Goal: Task Accomplishment & Management: Complete application form

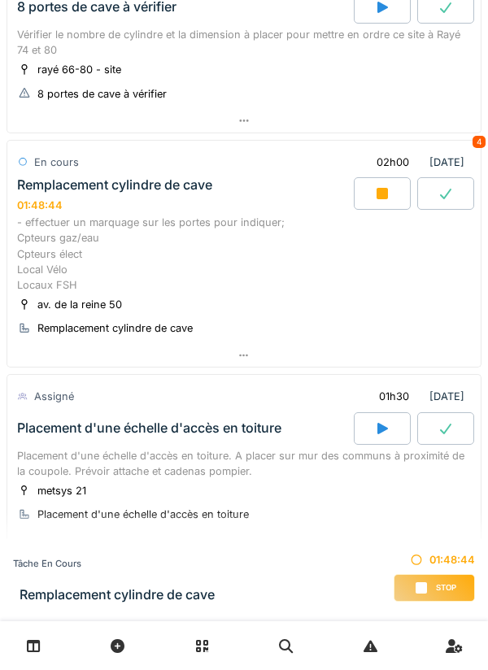
scroll to position [729, 0]
click at [254, 367] on div at bounding box center [243, 355] width 473 height 24
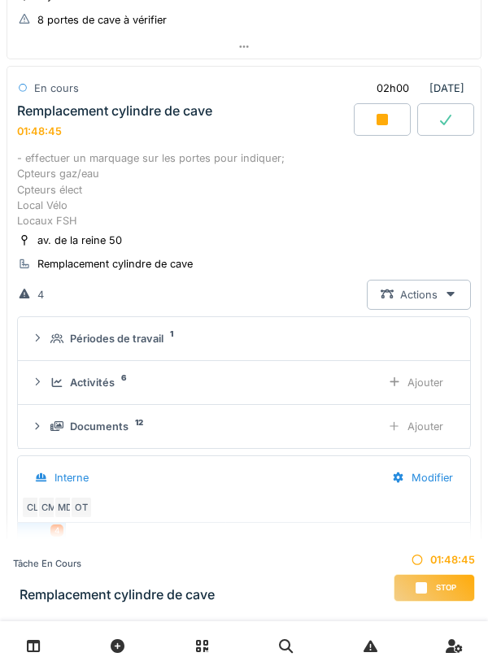
scroll to position [316, 0]
click at [428, 437] on div "Ajouter" at bounding box center [415, 426] width 83 height 30
click at [153, 434] on div "Documents 13" at bounding box center [208, 426] width 317 height 15
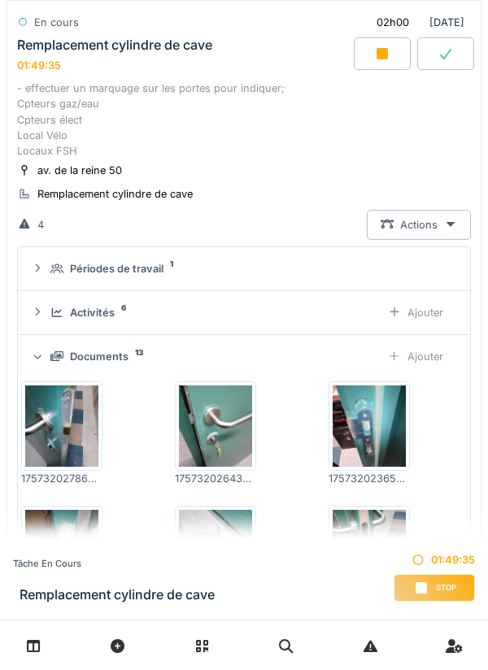
scroll to position [856, 0]
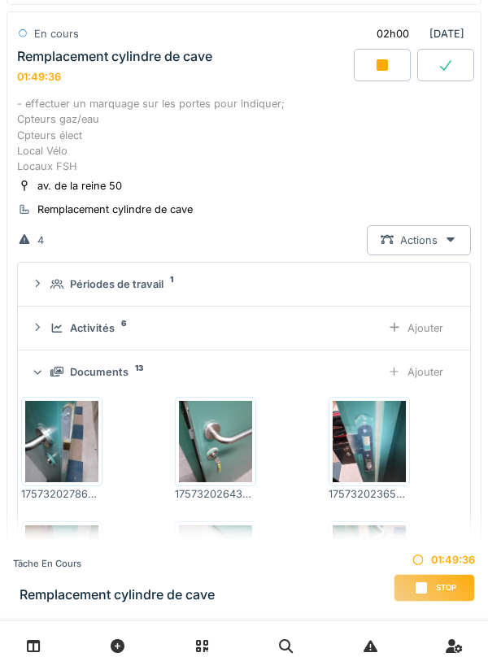
click at [425, 387] on div "Ajouter" at bounding box center [415, 372] width 83 height 30
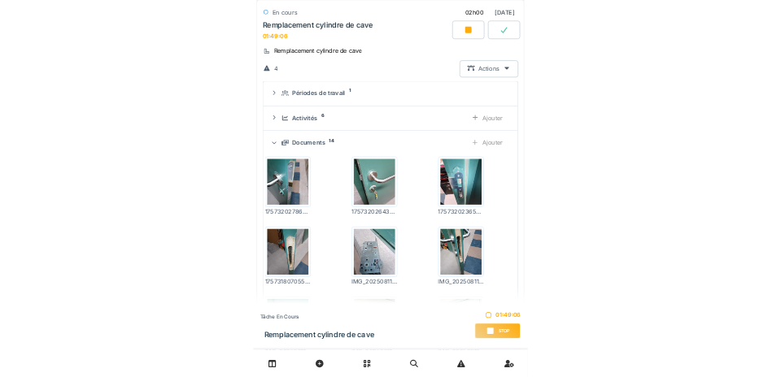
scroll to position [937, 0]
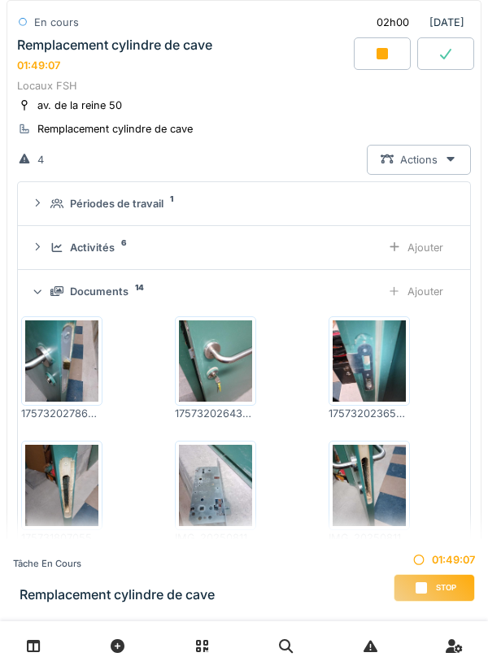
click at [428, 307] on div "Ajouter" at bounding box center [415, 291] width 83 height 30
click at [430, 307] on div "Ajouter" at bounding box center [415, 291] width 83 height 30
click at [422, 307] on div "Ajouter" at bounding box center [415, 291] width 83 height 30
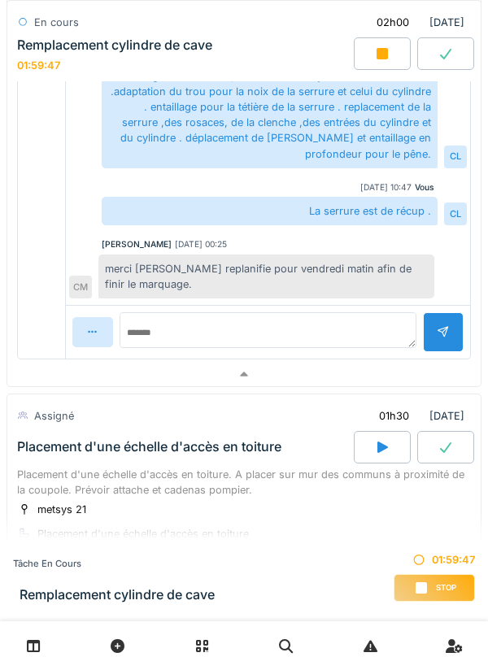
scroll to position [2187, 0]
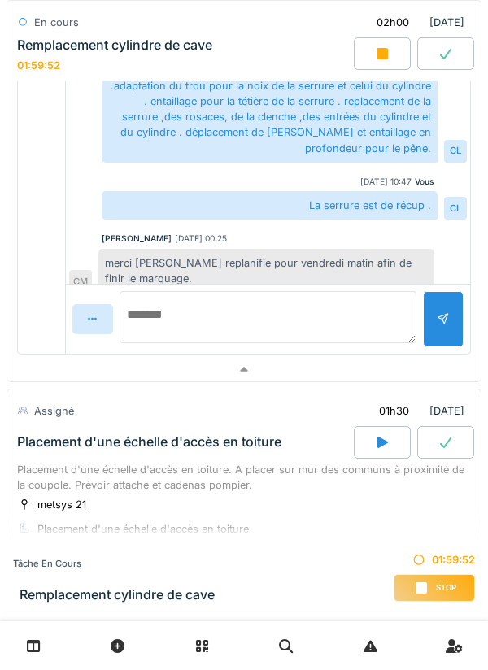
click at [194, 339] on textarea at bounding box center [268, 317] width 297 height 52
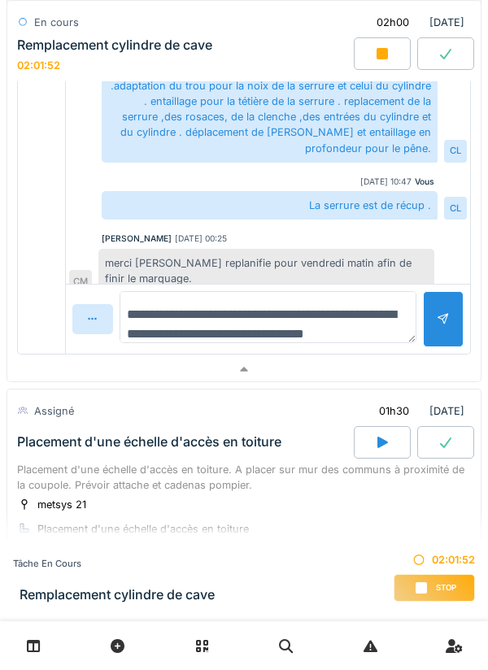
scroll to position [19, 0]
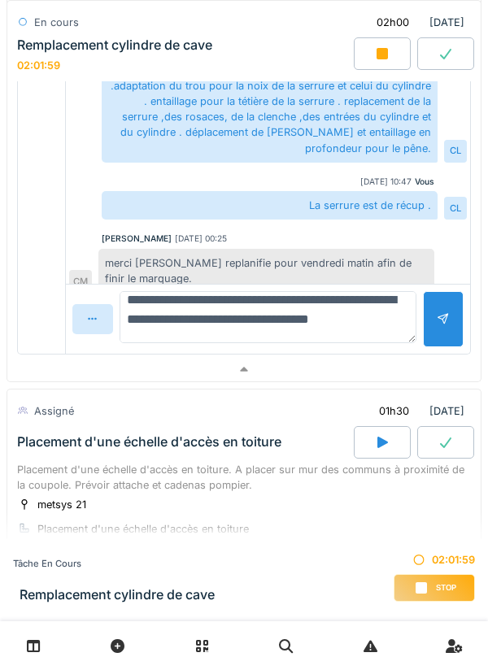
click at [211, 332] on textarea "**********" at bounding box center [268, 317] width 297 height 52
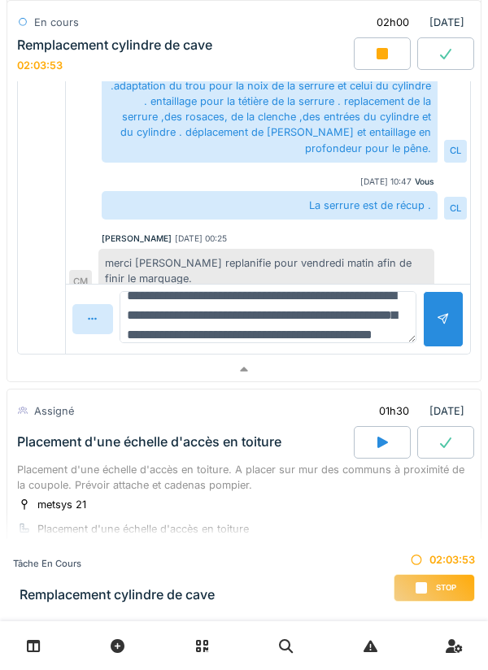
scroll to position [38, 0]
type textarea "**********"
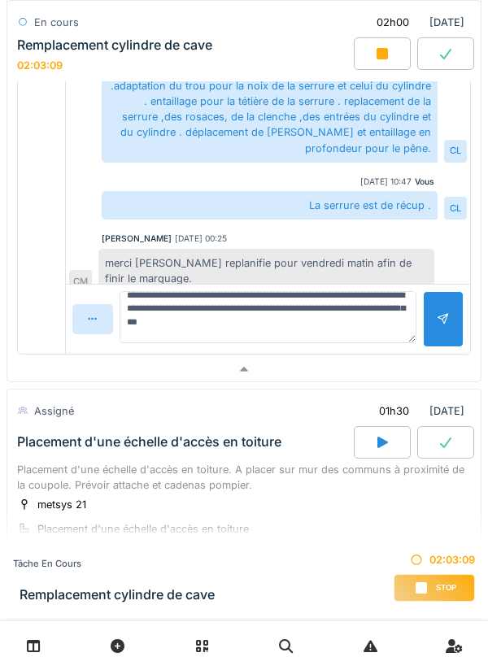
click at [437, 327] on div at bounding box center [443, 318] width 13 height 15
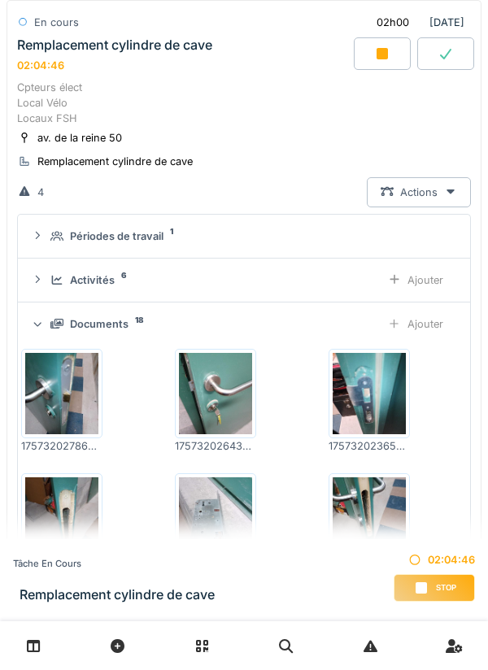
scroll to position [901, 0]
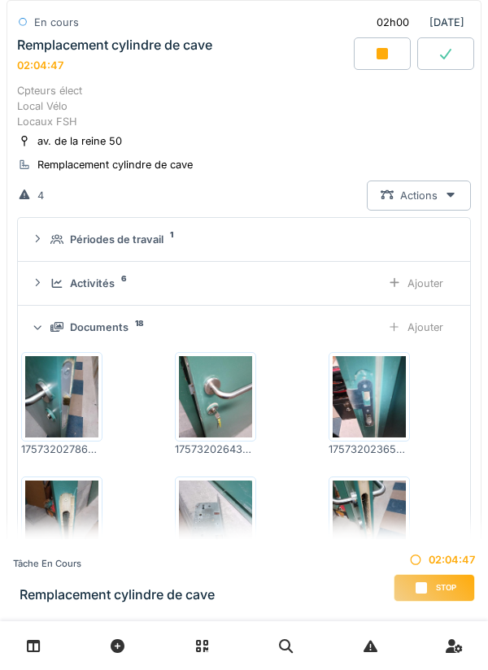
click at [420, 298] on div "Ajouter" at bounding box center [415, 283] width 83 height 30
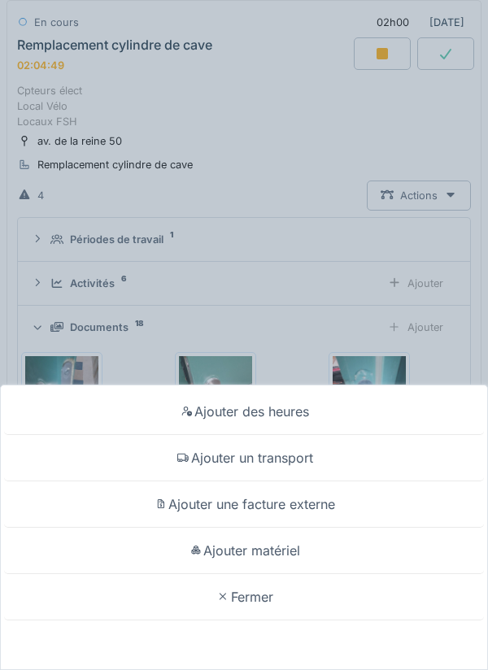
click at [302, 461] on div "Ajouter un transport" at bounding box center [244, 458] width 480 height 46
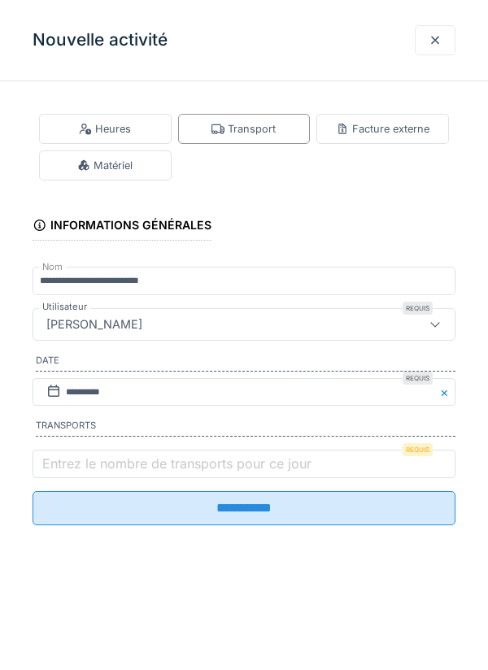
click at [116, 464] on label "Entrez le nombre de transports pour ce jour" at bounding box center [177, 464] width 276 height 20
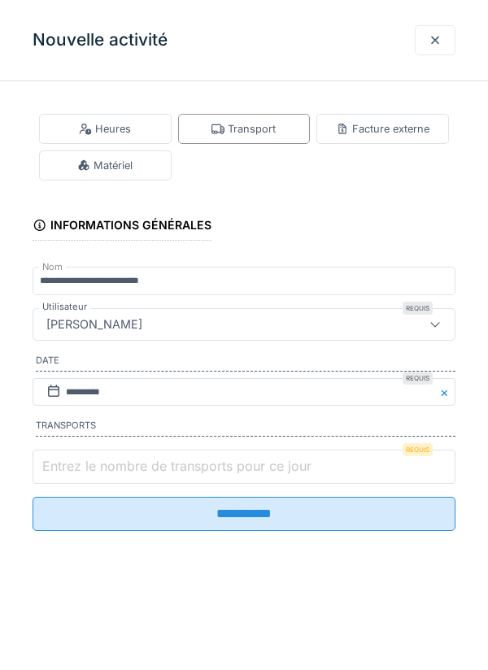
click at [116, 464] on input "Entrez le nombre de transports pour ce jour" at bounding box center [244, 467] width 423 height 34
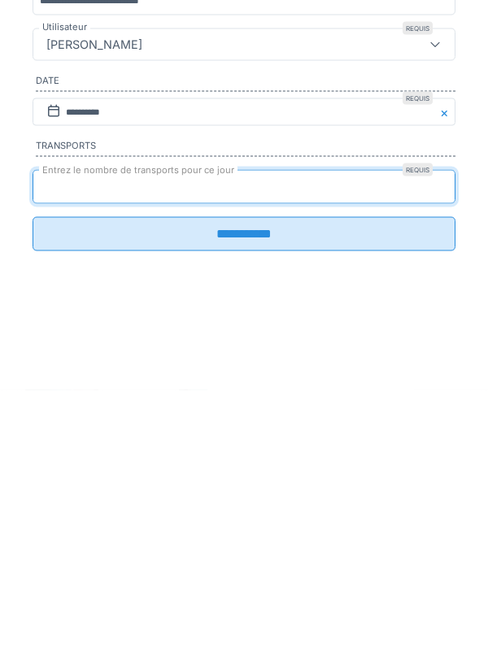
type input "*"
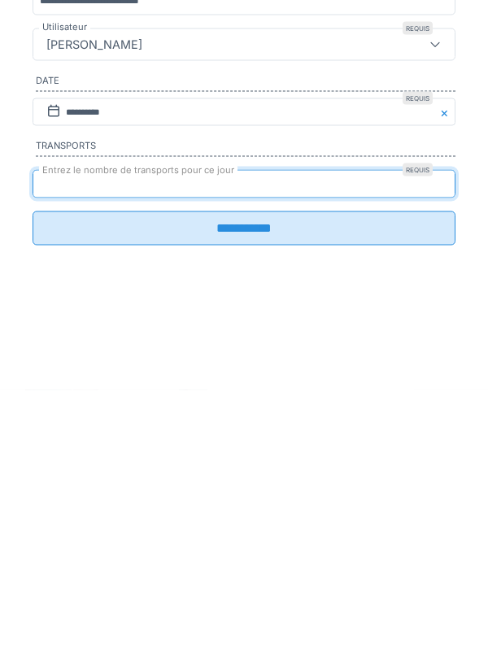
click at [246, 524] on input "**********" at bounding box center [244, 508] width 423 height 34
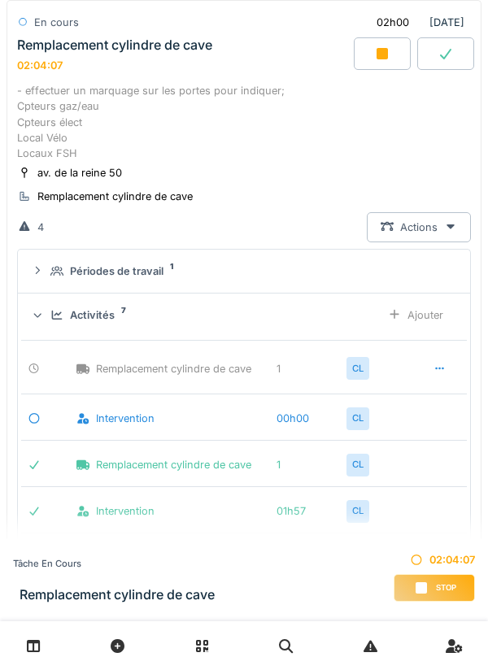
scroll to position [865, 0]
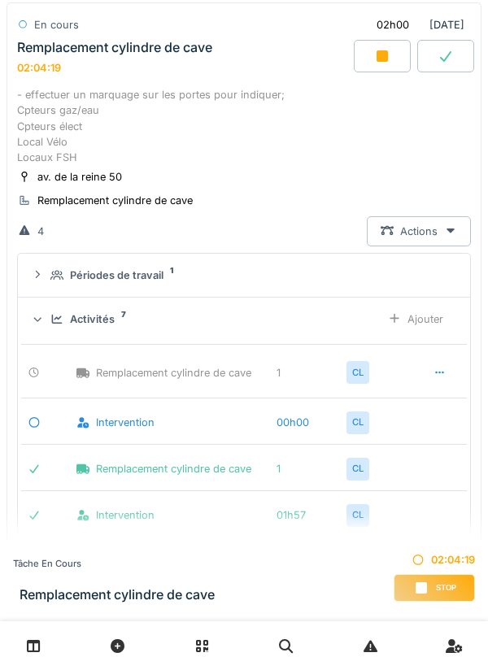
click at [414, 334] on div "Ajouter" at bounding box center [415, 319] width 83 height 30
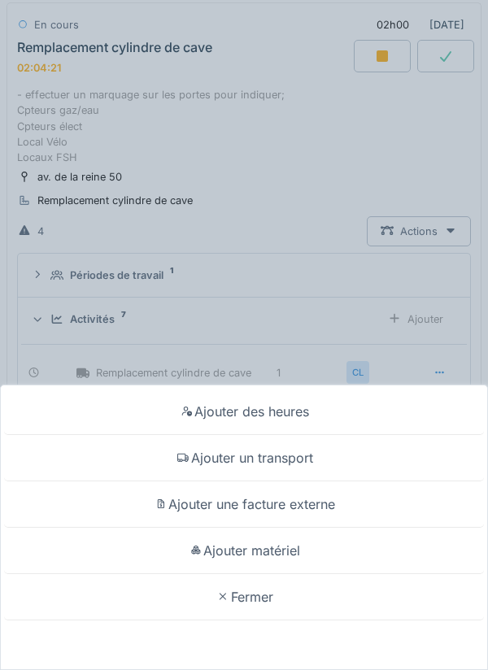
click at [290, 551] on div "Ajouter matériel" at bounding box center [244, 551] width 480 height 46
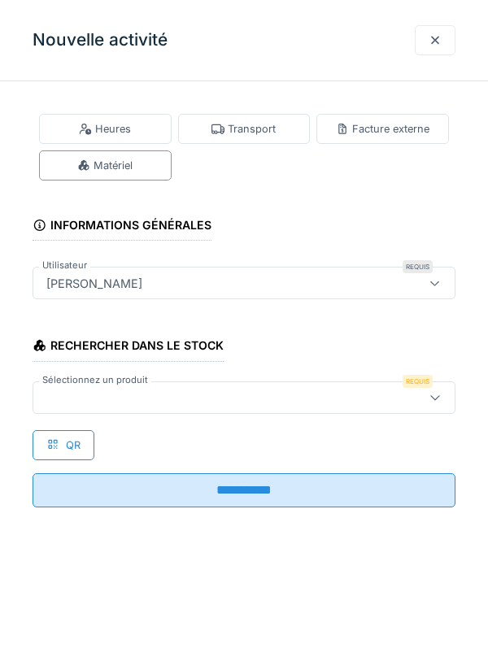
click at [128, 394] on div at bounding box center [217, 398] width 355 height 18
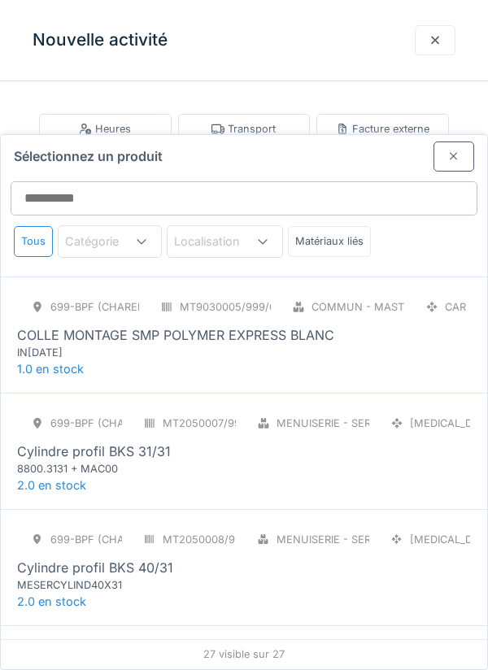
scroll to position [0, 0]
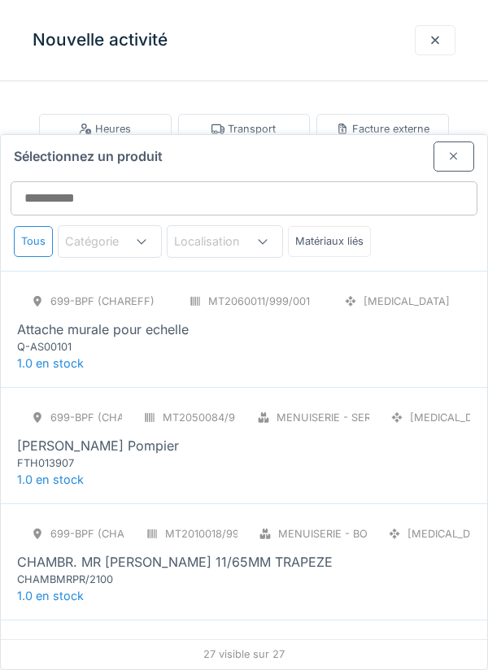
click at [450, 149] on div at bounding box center [453, 156] width 13 height 15
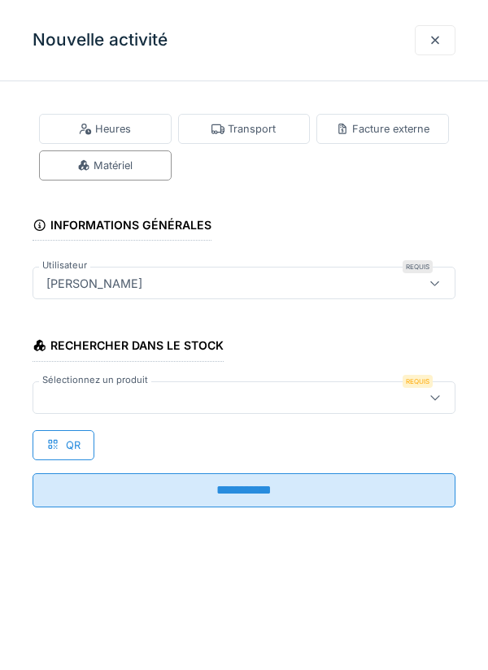
click at [433, 46] on div at bounding box center [435, 40] width 13 height 15
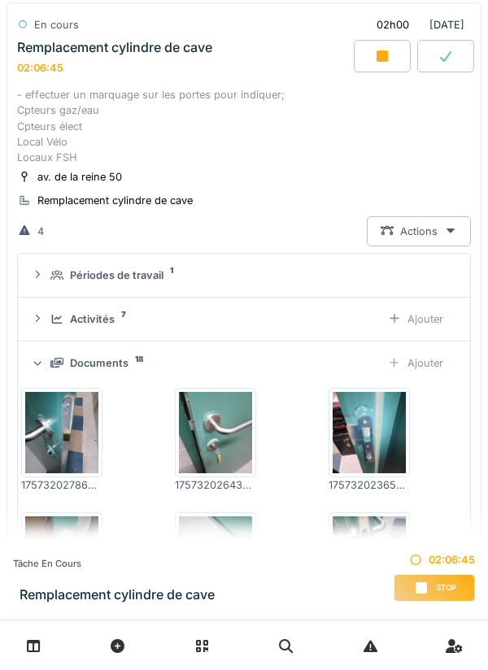
click at [434, 586] on div "Stop" at bounding box center [434, 588] width 81 height 28
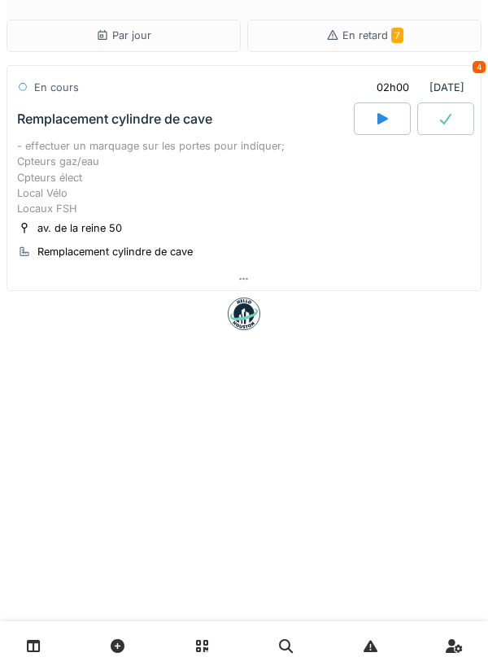
click at [443, 124] on icon at bounding box center [445, 118] width 16 height 13
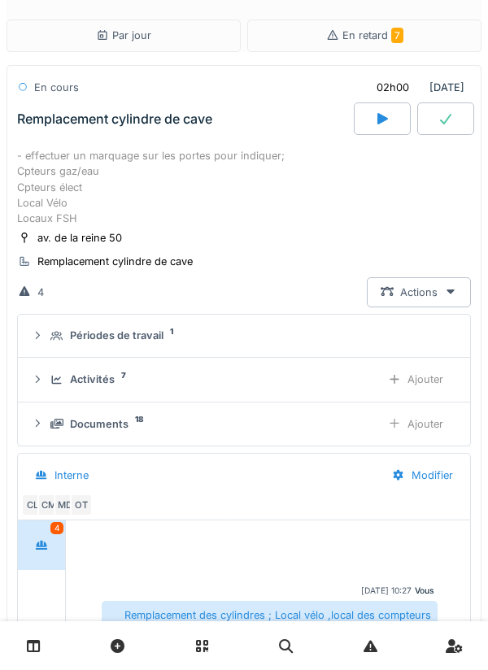
scroll to position [405, 0]
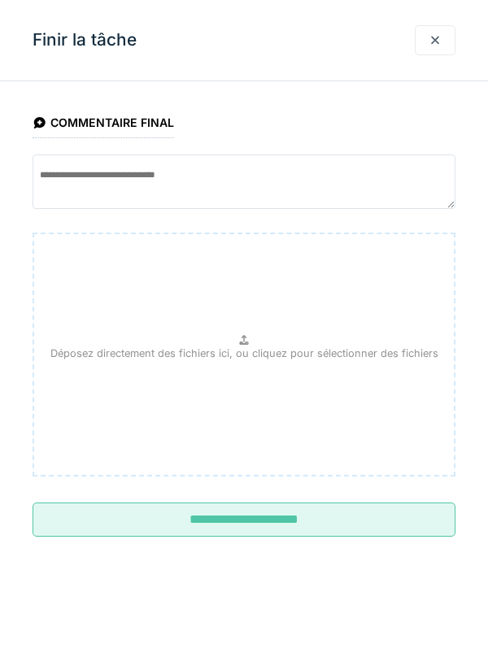
click at [258, 516] on input "**********" at bounding box center [244, 520] width 423 height 34
